Goal: Information Seeking & Learning: Learn about a topic

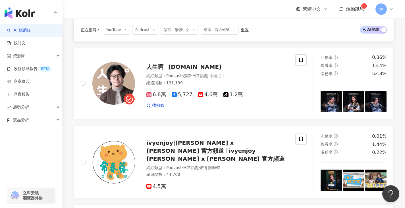
scroll to position [955, 0]
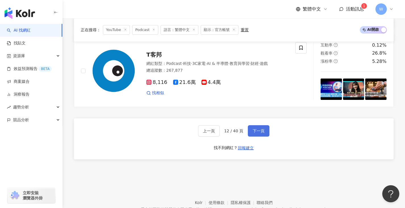
click at [261, 130] on span "下一頁" at bounding box center [259, 131] width 12 height 5
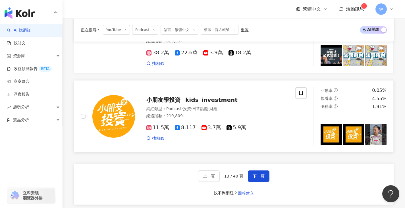
scroll to position [989, 0]
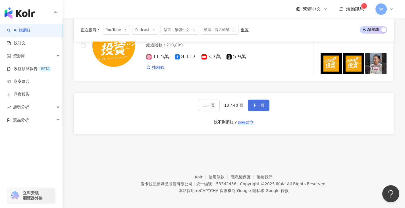
click at [254, 106] on button "下一頁" at bounding box center [259, 105] width 22 height 11
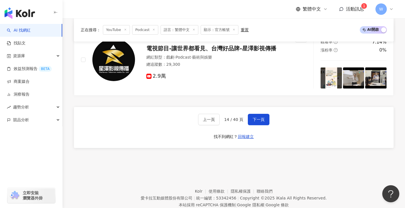
scroll to position [967, 0]
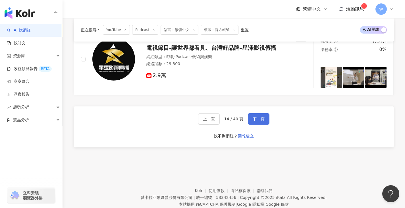
click at [256, 117] on span "下一頁" at bounding box center [259, 119] width 12 height 5
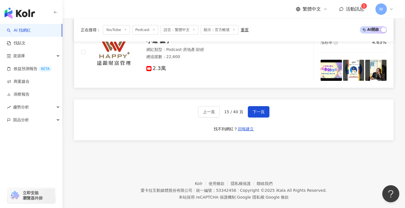
scroll to position [908, 0]
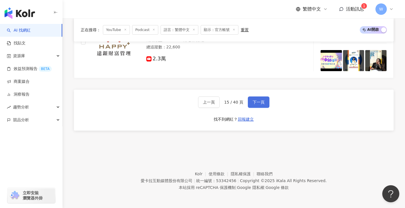
click at [253, 104] on span "下一頁" at bounding box center [259, 102] width 12 height 5
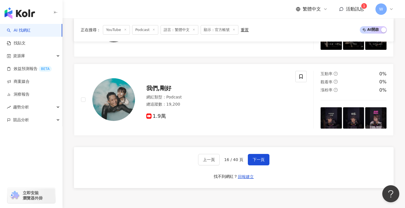
scroll to position [983, 0]
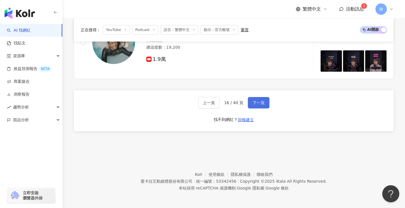
click at [259, 100] on span "下一頁" at bounding box center [259, 102] width 12 height 5
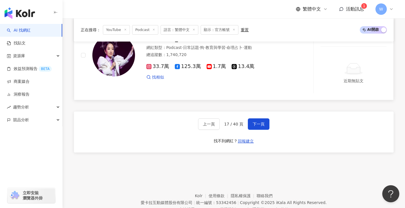
scroll to position [1002, 0]
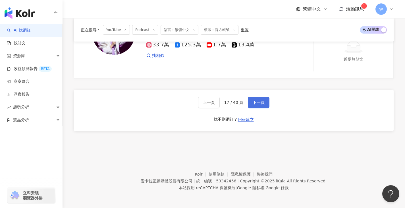
click at [255, 101] on span "下一頁" at bounding box center [259, 102] width 12 height 5
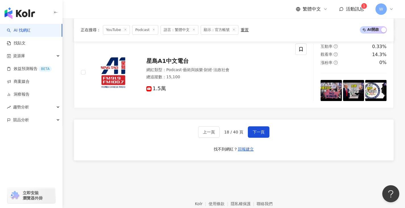
scroll to position [905, 0]
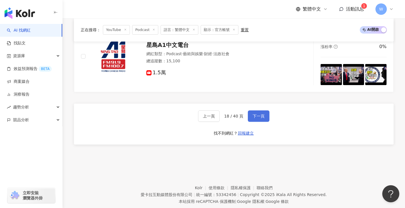
click at [262, 110] on button "下一頁" at bounding box center [259, 115] width 22 height 11
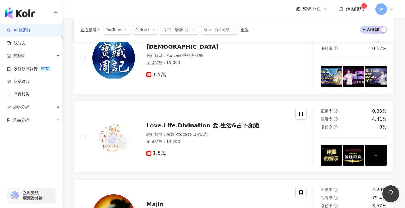
scroll to position [0, 0]
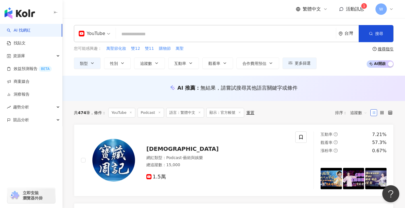
click at [363, 7] on sup "1" at bounding box center [364, 6] width 6 height 6
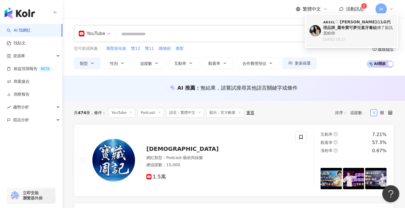
click at [357, 25] on div "ᴀʀɪᴇʟ♡ 梁梁 在 LG代理品牌_麗奇寶可夢兒童牙膏組 傳了新訊息給你" at bounding box center [358, 27] width 71 height 17
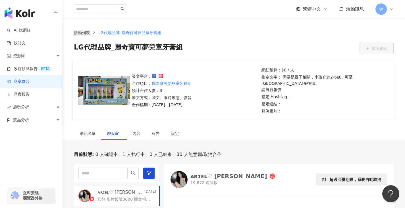
click at [80, 33] on link "活動列表" at bounding box center [82, 33] width 18 height 6
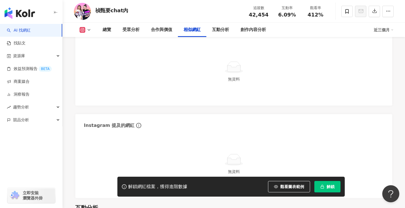
scroll to position [1080, 0]
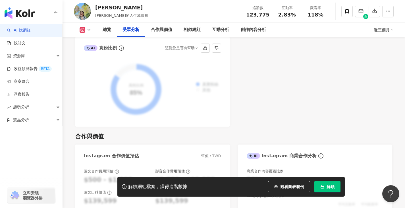
scroll to position [796, 0]
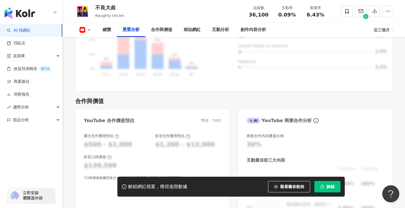
scroll to position [512, 0]
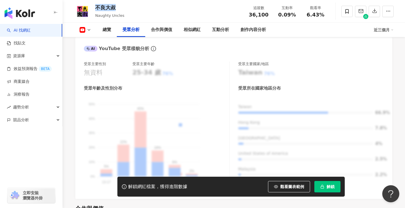
drag, startPoint x: 116, startPoint y: 4, endPoint x: 100, endPoint y: 7, distance: 15.7
click at [124, 3] on div "不良大叔 Naughty Uncles 追蹤數 36,100 互動率 0.09% 觀看率 6.43%" at bounding box center [234, 11] width 343 height 22
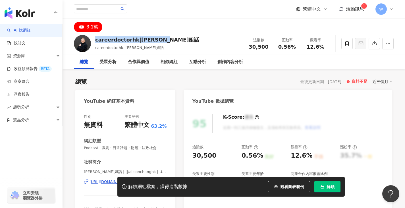
drag, startPoint x: 98, startPoint y: 40, endPoint x: 171, endPoint y: 40, distance: 73.1
click at [171, 40] on div "careerdoctorhk|張慧敏Son姐話 careerdoctorhk, 張慧敏Son姐話 追蹤數 30,500 互動率 0.56% 觀看率 12.6%" at bounding box center [234, 43] width 343 height 22
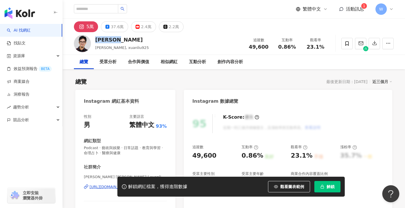
drag, startPoint x: 96, startPoint y: 40, endPoint x: 117, endPoint y: 40, distance: 21.0
click at [126, 41] on div "XUAN 劉軒 劉軒, xuanliu925 追蹤數 49,600 互動率 0.86% 觀看率 23.1%" at bounding box center [234, 43] width 343 height 22
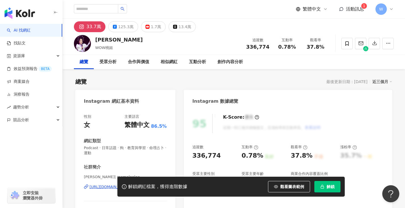
click at [113, 46] on div "[PERSON_NAME]桃姐 追蹤數 336,774 互動率 0.78% 觀看率 37.8%" at bounding box center [234, 43] width 343 height 22
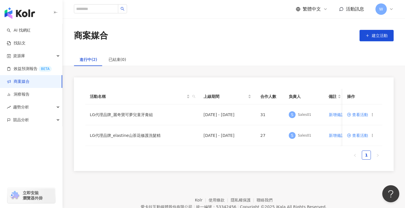
click at [381, 12] on span "W" at bounding box center [381, 9] width 4 height 6
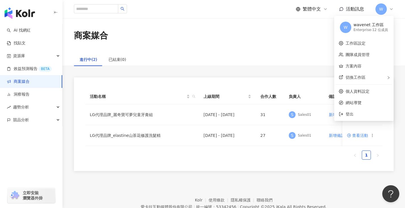
click at [381, 12] on span "W" at bounding box center [381, 9] width 4 height 6
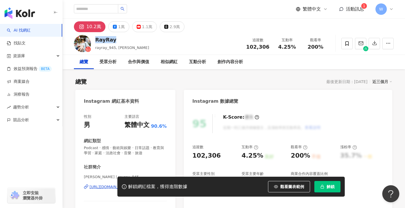
drag, startPoint x: 96, startPoint y: 40, endPoint x: 104, endPoint y: 38, distance: 8.6
click at [123, 42] on div "RayRay" at bounding box center [122, 39] width 54 height 7
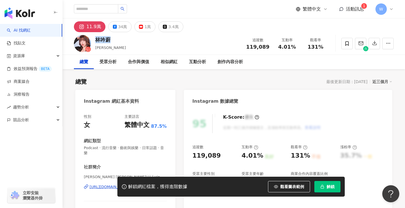
drag, startPoint x: 0, startPoint y: 0, endPoint x: 105, endPoint y: 38, distance: 111.3
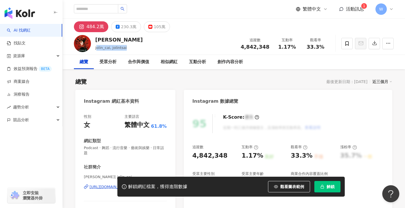
click at [132, 47] on div "jolin_cai, jolintsai" at bounding box center [118, 48] width 47 height 6
drag, startPoint x: 96, startPoint y: 40, endPoint x: 134, endPoint y: 42, distance: 38.7
click at [134, 42] on div "蔡依林 Jolin Tsai" at bounding box center [118, 39] width 47 height 7
drag, startPoint x: 111, startPoint y: 47, endPoint x: 85, endPoint y: 41, distance: 27.0
click at [109, 46] on span "jolin_cai, jolintsai" at bounding box center [111, 47] width 32 height 4
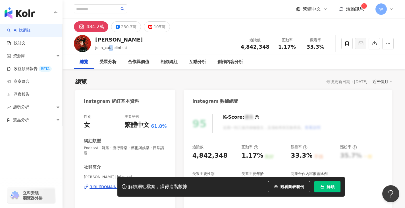
drag, startPoint x: 97, startPoint y: 38, endPoint x: 141, endPoint y: 43, distance: 44.6
click at [145, 44] on div "蔡依林 Jolin Tsai jolin_cai, jolintsai 追蹤數 4,842,348 互動率 1.17% 觀看率 33.3%" at bounding box center [234, 43] width 343 height 22
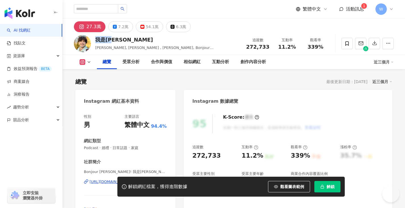
click at [118, 42] on div "我是[PERSON_NAME]" at bounding box center [167, 39] width 145 height 7
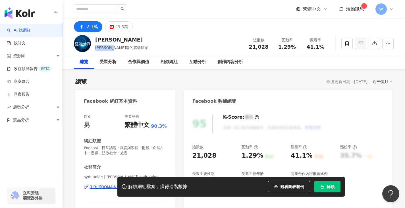
drag, startPoint x: 98, startPoint y: 48, endPoint x: 121, endPoint y: 45, distance: 22.9
click at [132, 45] on div "李四端 李四端的雲端世界 追蹤數 21,028 互動率 1.29% 觀看率 41.1%" at bounding box center [234, 43] width 343 height 22
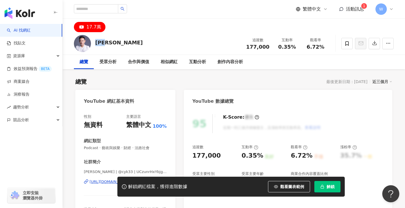
click at [121, 40] on div "[PERSON_NAME] 追蹤數 177,000 互動率 0.35% 觀看率 6.72%" at bounding box center [234, 43] width 343 height 22
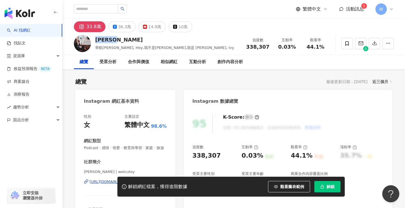
click at [109, 38] on div "Ivy Chao" at bounding box center [164, 39] width 139 height 7
click at [101, 46] on span "華航林依晨, Hey,我不是程又青,我是 Ivy Chao., Ivy" at bounding box center [164, 47] width 139 height 4
drag, startPoint x: 96, startPoint y: 41, endPoint x: 121, endPoint y: 39, distance: 25.4
click at [126, 39] on div "Ivy Chao" at bounding box center [164, 39] width 139 height 7
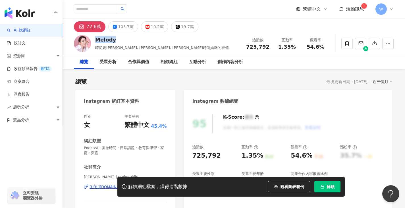
click at [127, 43] on div "Melody" at bounding box center [162, 39] width 134 height 7
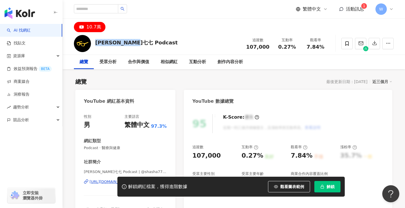
drag, startPoint x: 0, startPoint y: 0, endPoint x: 131, endPoint y: 42, distance: 137.7
click at [143, 42] on div "志祺七七 Podcast 追蹤數 107,000 互動率 0.27% 觀看率 7.84%" at bounding box center [234, 43] width 343 height 22
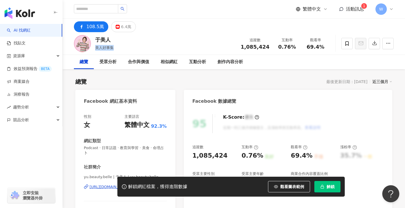
click at [125, 46] on div "于美人 美人好事集 追蹤數 1,085,424 互動率 0.76% 觀看率 69.4%" at bounding box center [234, 43] width 343 height 22
